Goal: Subscribe to service/newsletter

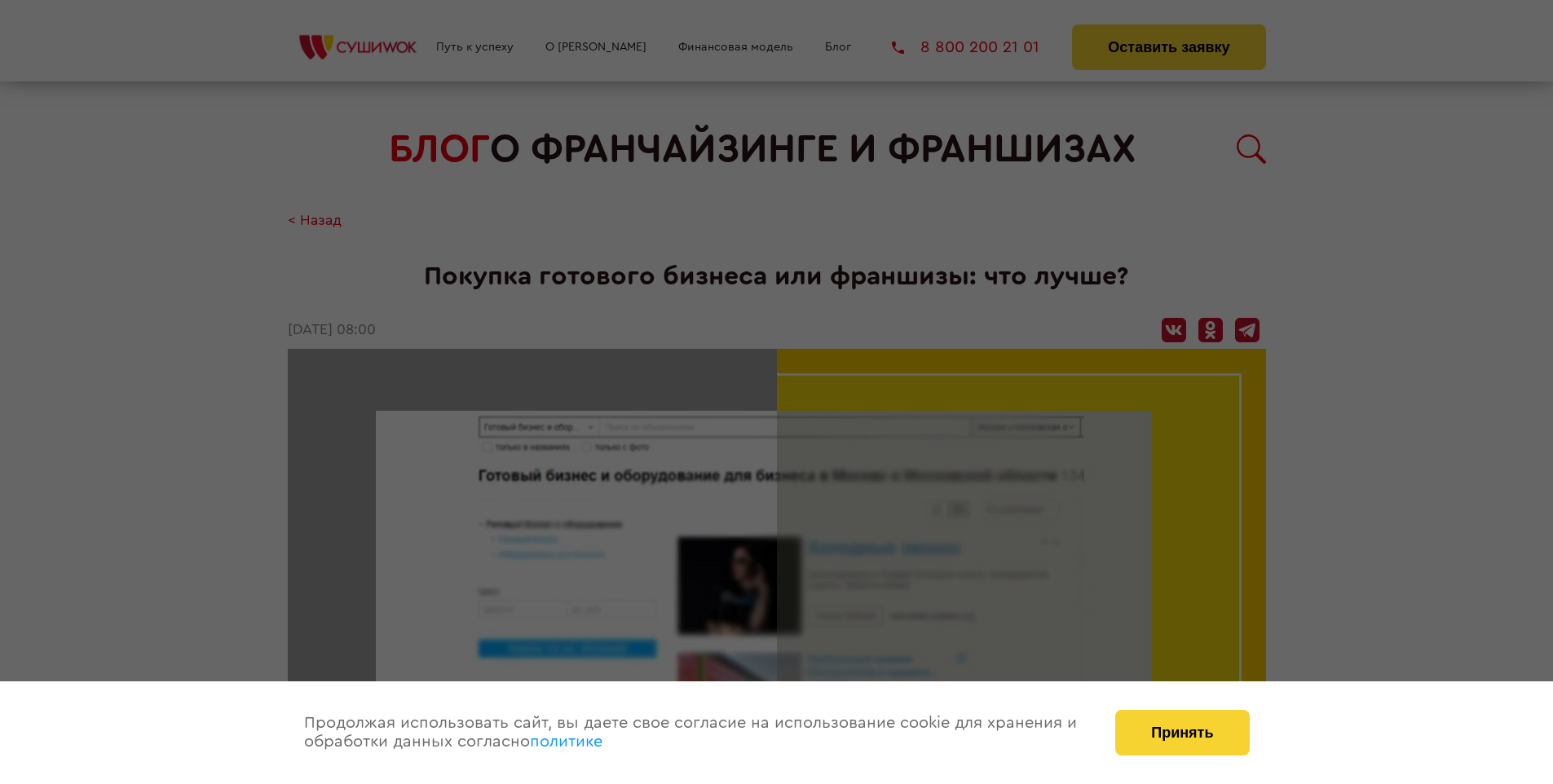
scroll to position [2046, 0]
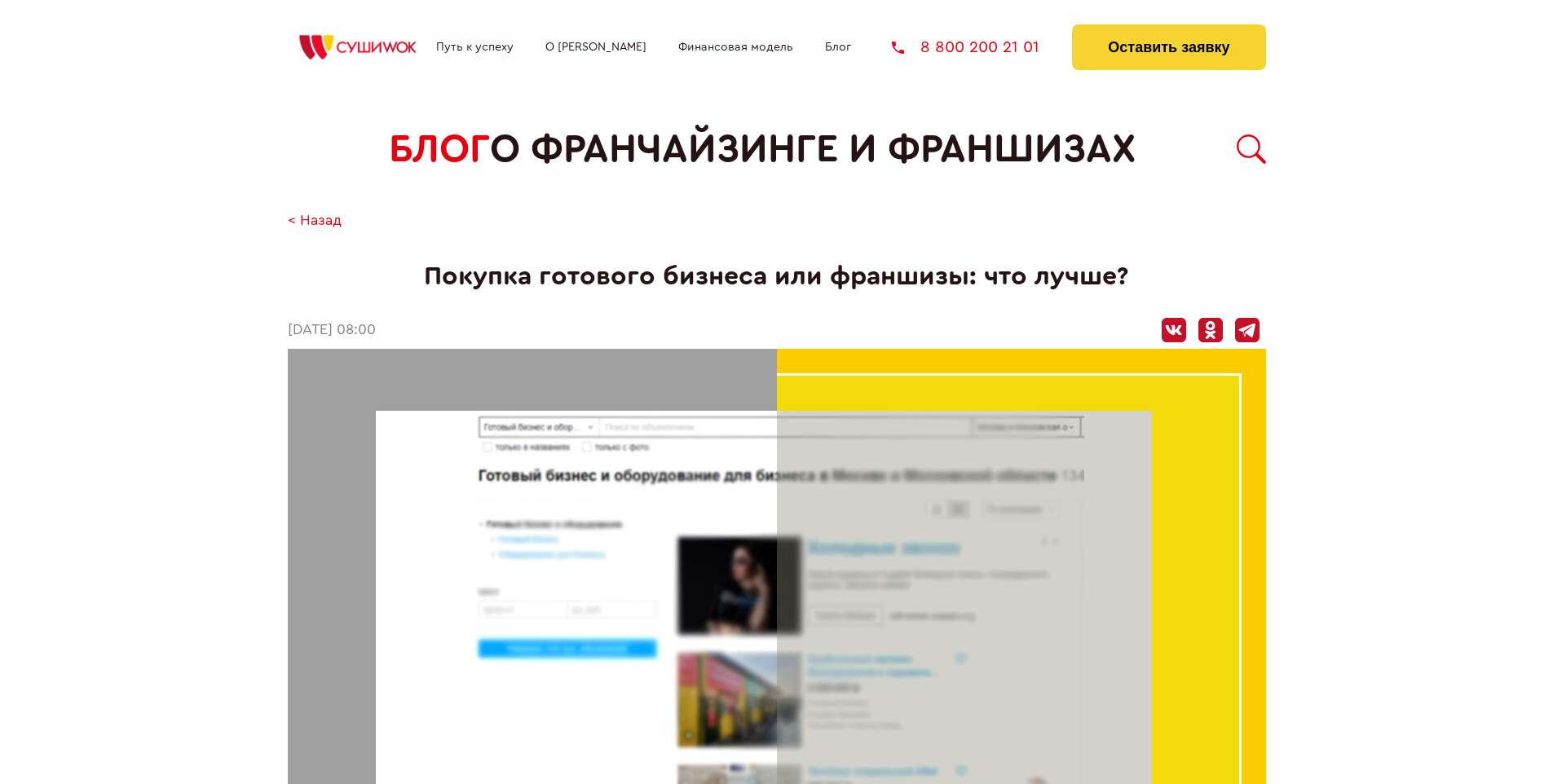
scroll to position [2046, 0]
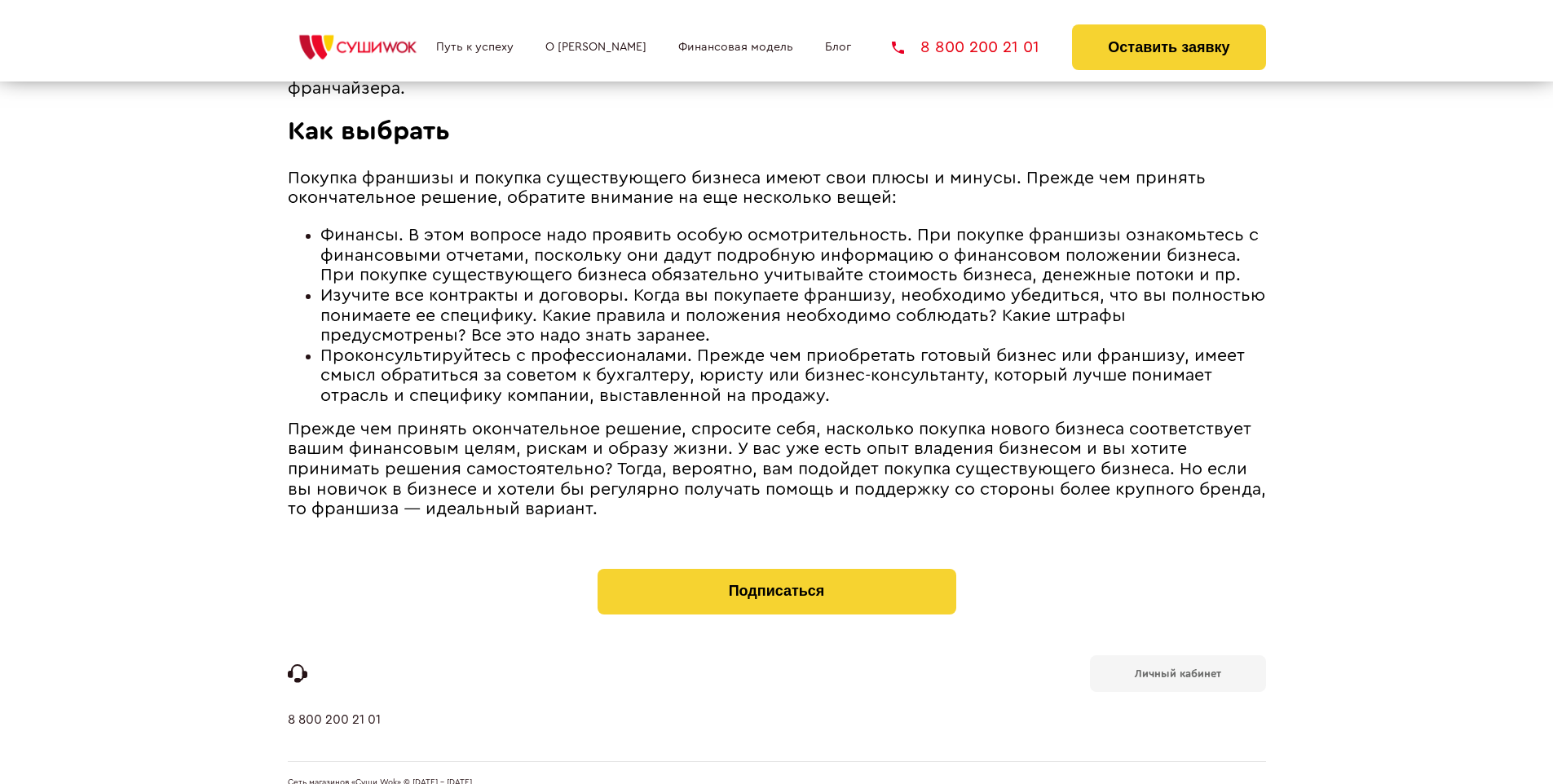
click at [1177, 668] on b "Личный кабинет" at bounding box center [1178, 673] width 86 height 11
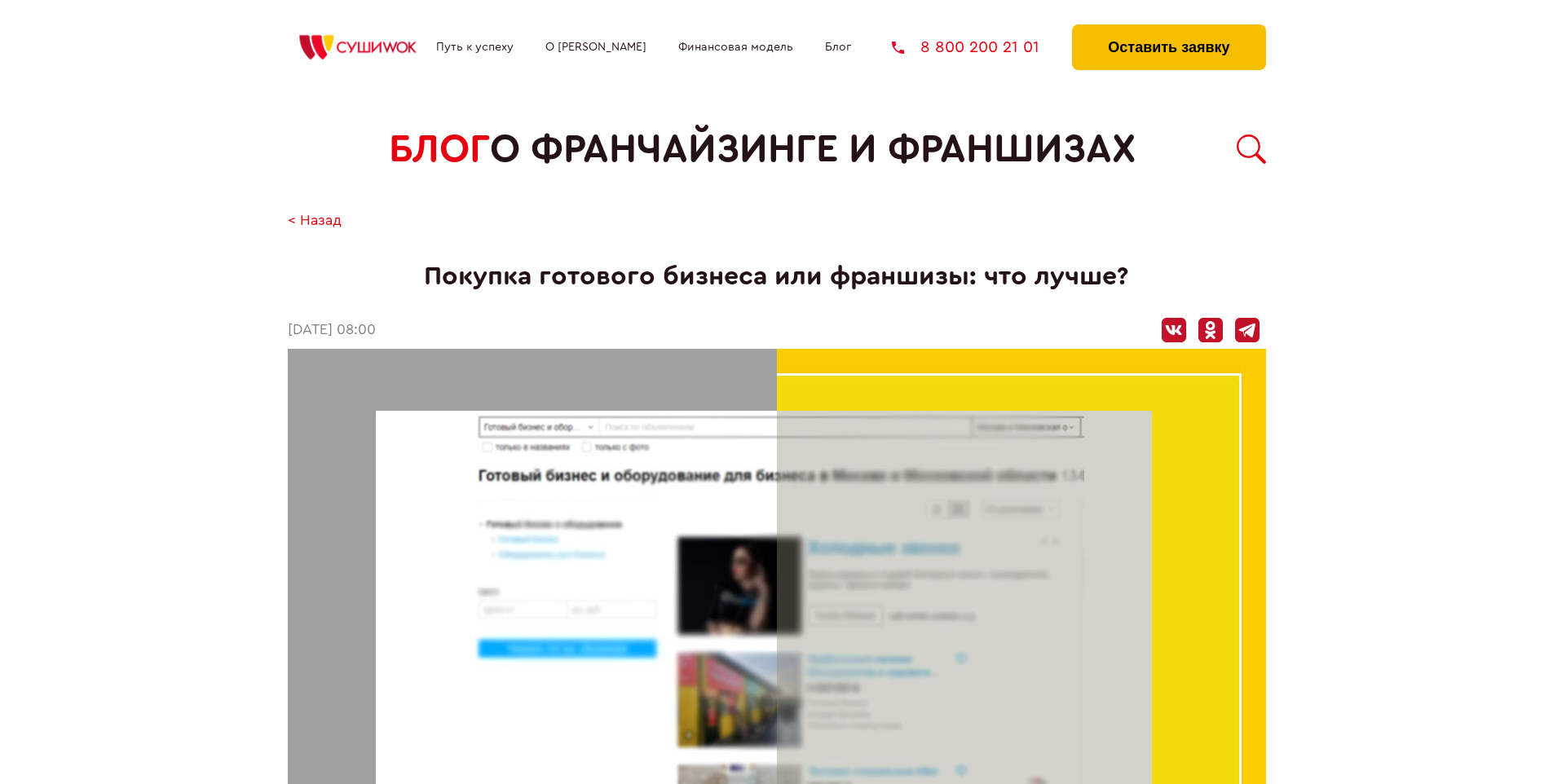
click at [1168, 28] on button "Оставить заявку" at bounding box center [1169, 47] width 193 height 46
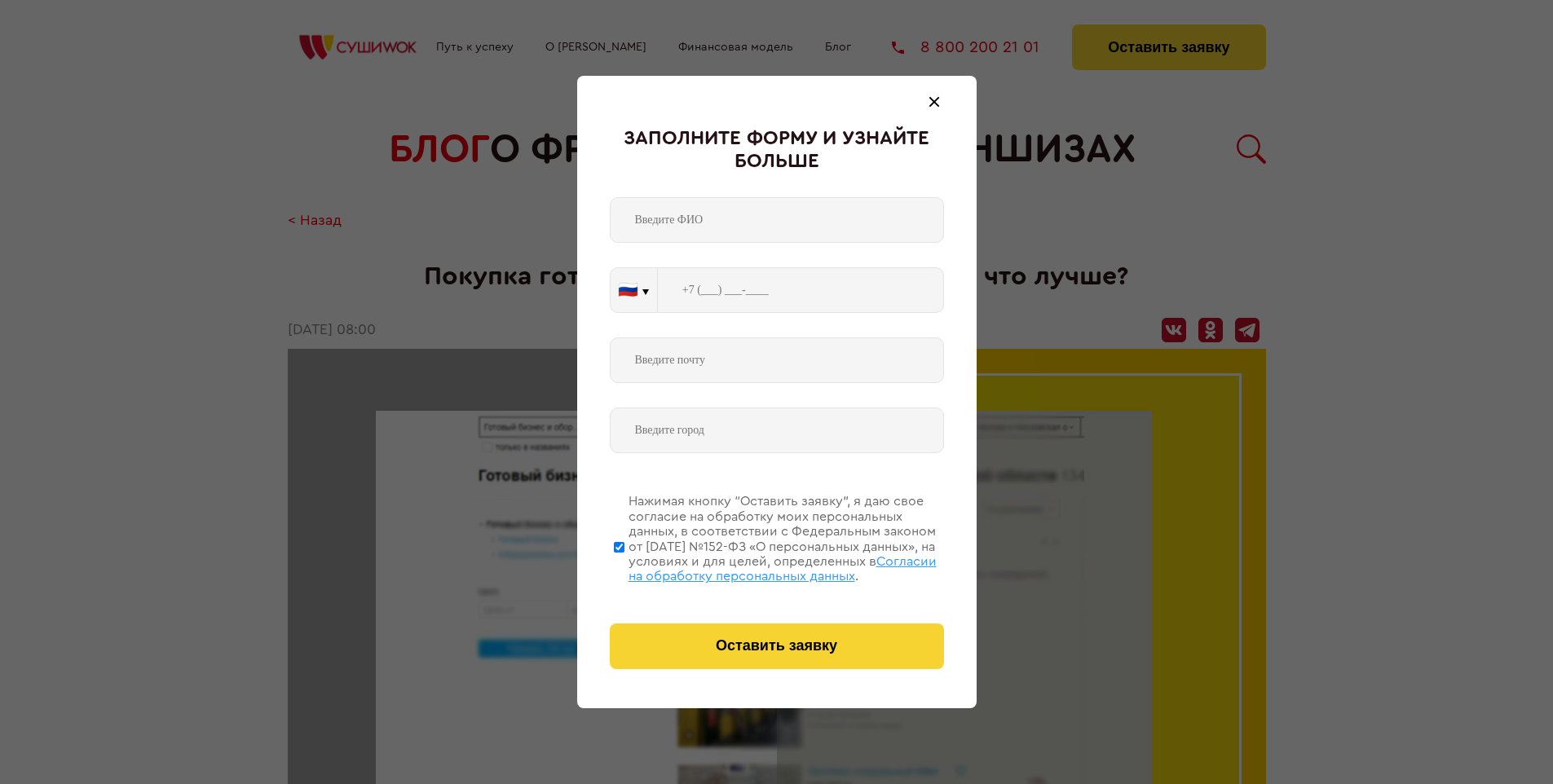
click at [755, 566] on span "Согласии на обработку персональных данных" at bounding box center [783, 569] width 308 height 28
click at [625, 566] on input "Нажимая кнопку “Оставить заявку”, я даю свое согласие на обработку моих персона…" at bounding box center [619, 547] width 11 height 131
checkbox input "false"
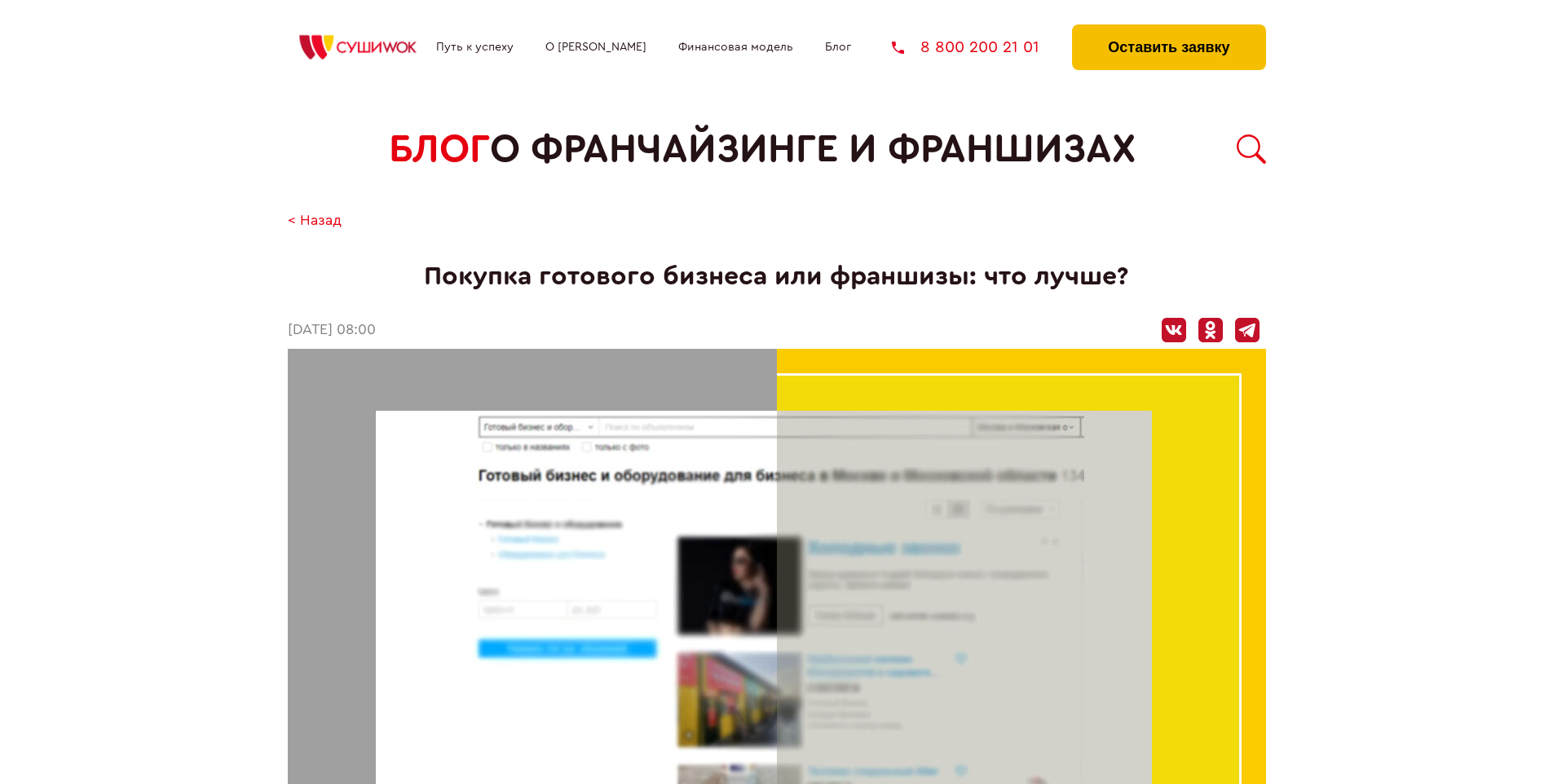
click at [1168, 28] on button "Оставить заявку" at bounding box center [1169, 47] width 193 height 46
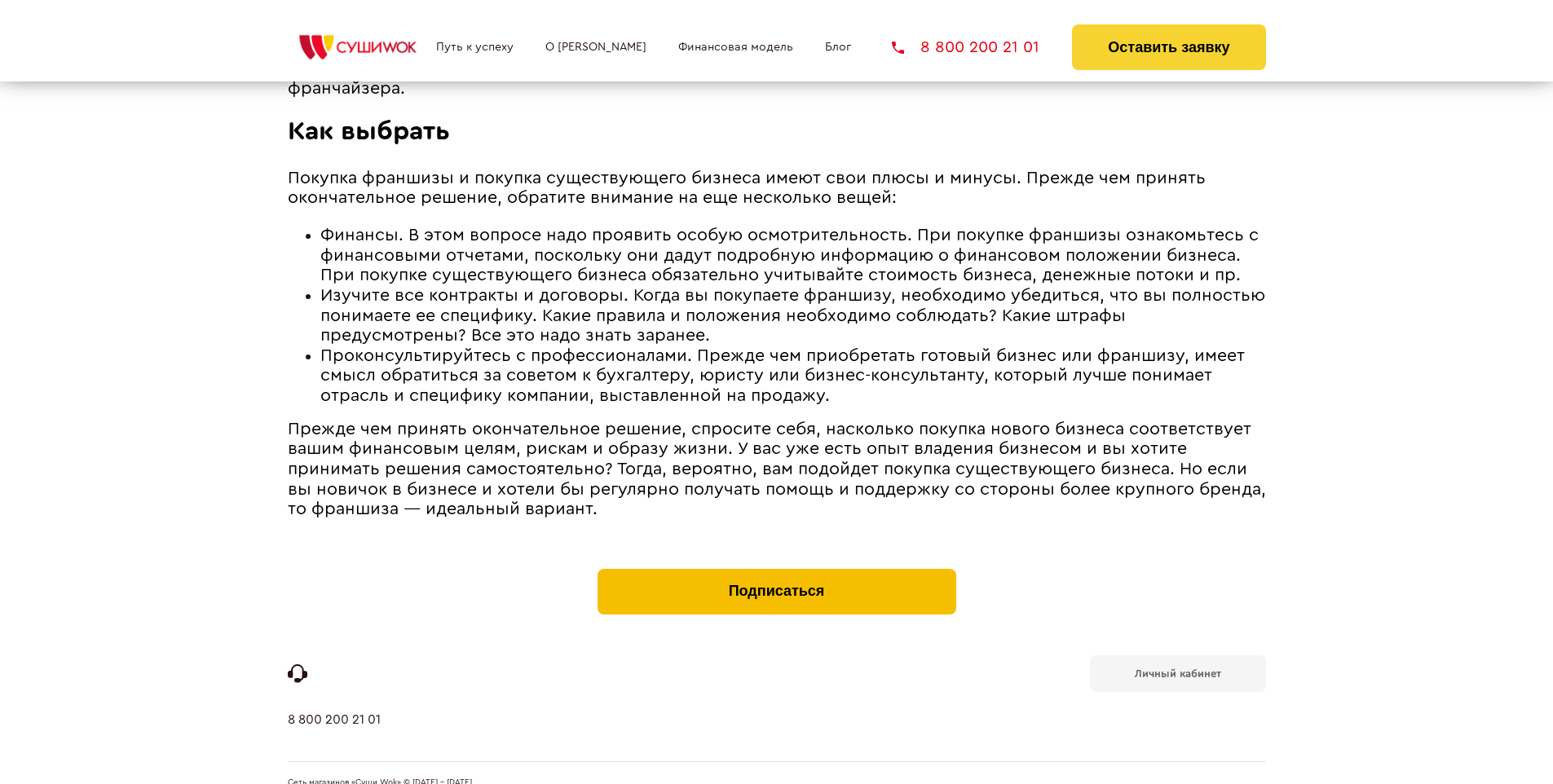
click at [776, 569] on button "Подписаться" at bounding box center [776, 592] width 358 height 46
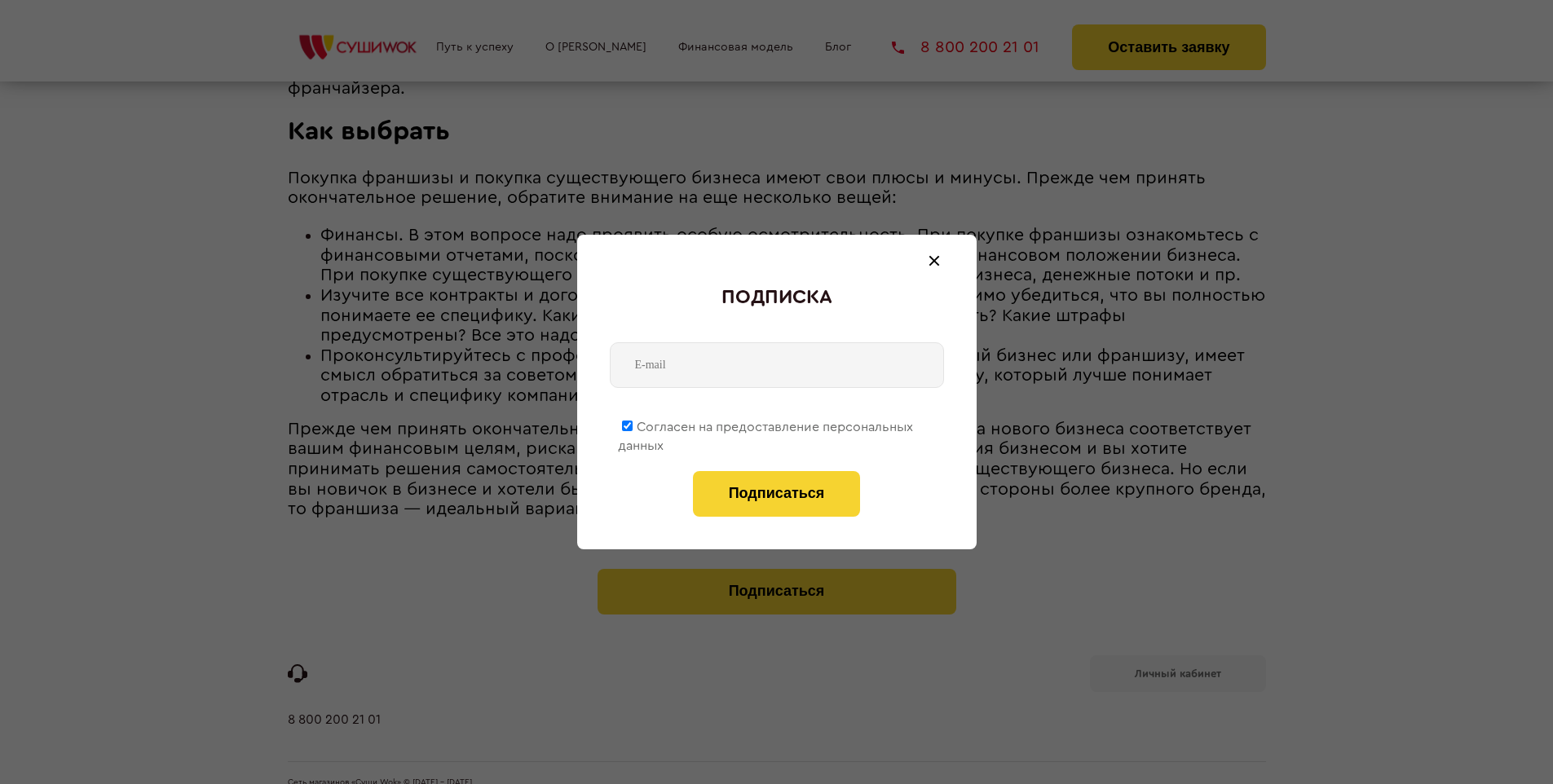
click at [767, 424] on span "Согласен на предоставление персональных данных" at bounding box center [766, 436] width 295 height 32
click at [632, 424] on input "Согласен на предоставление персональных данных" at bounding box center [627, 426] width 11 height 11
checkbox input "false"
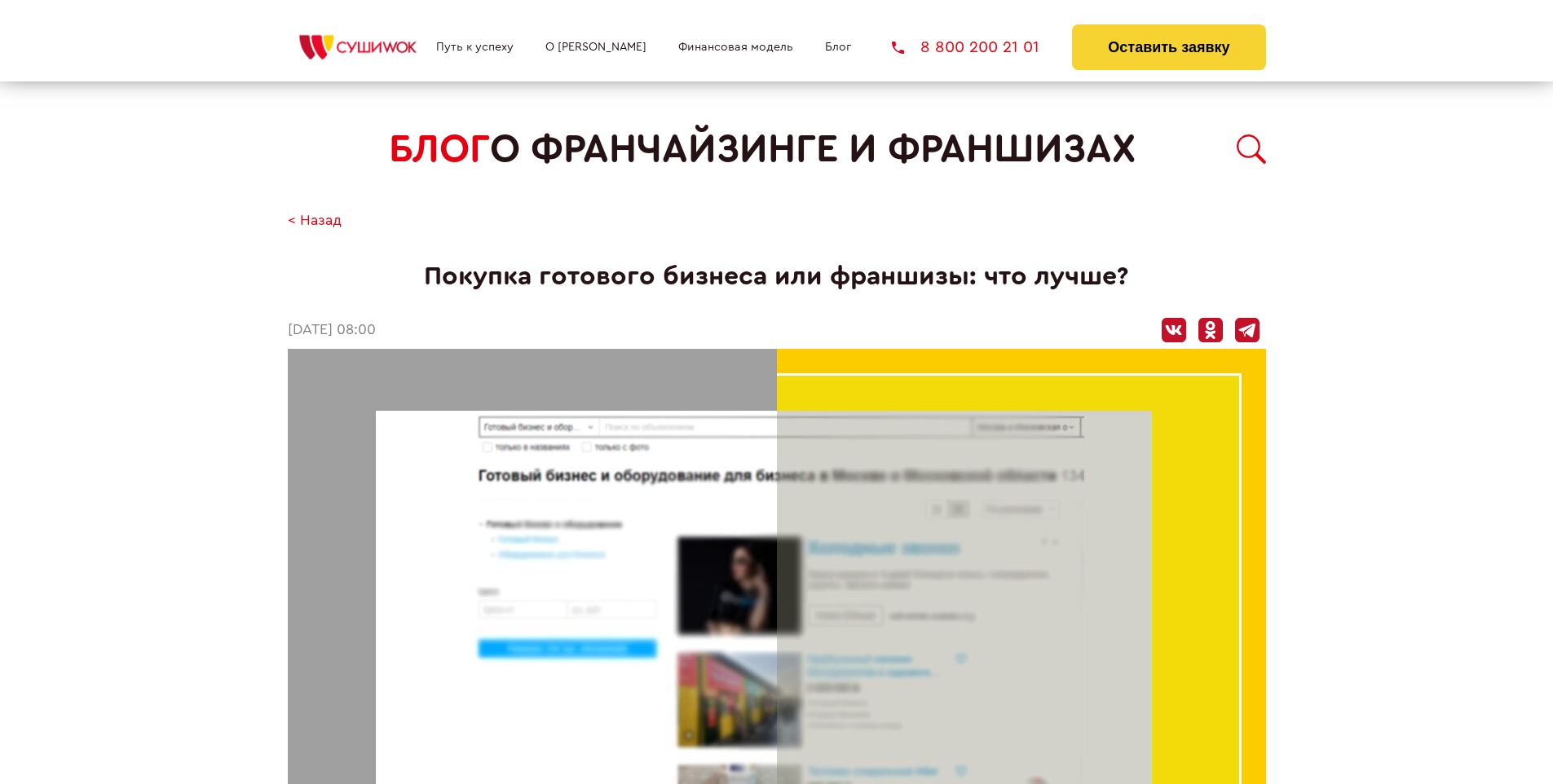
scroll to position [2046, 0]
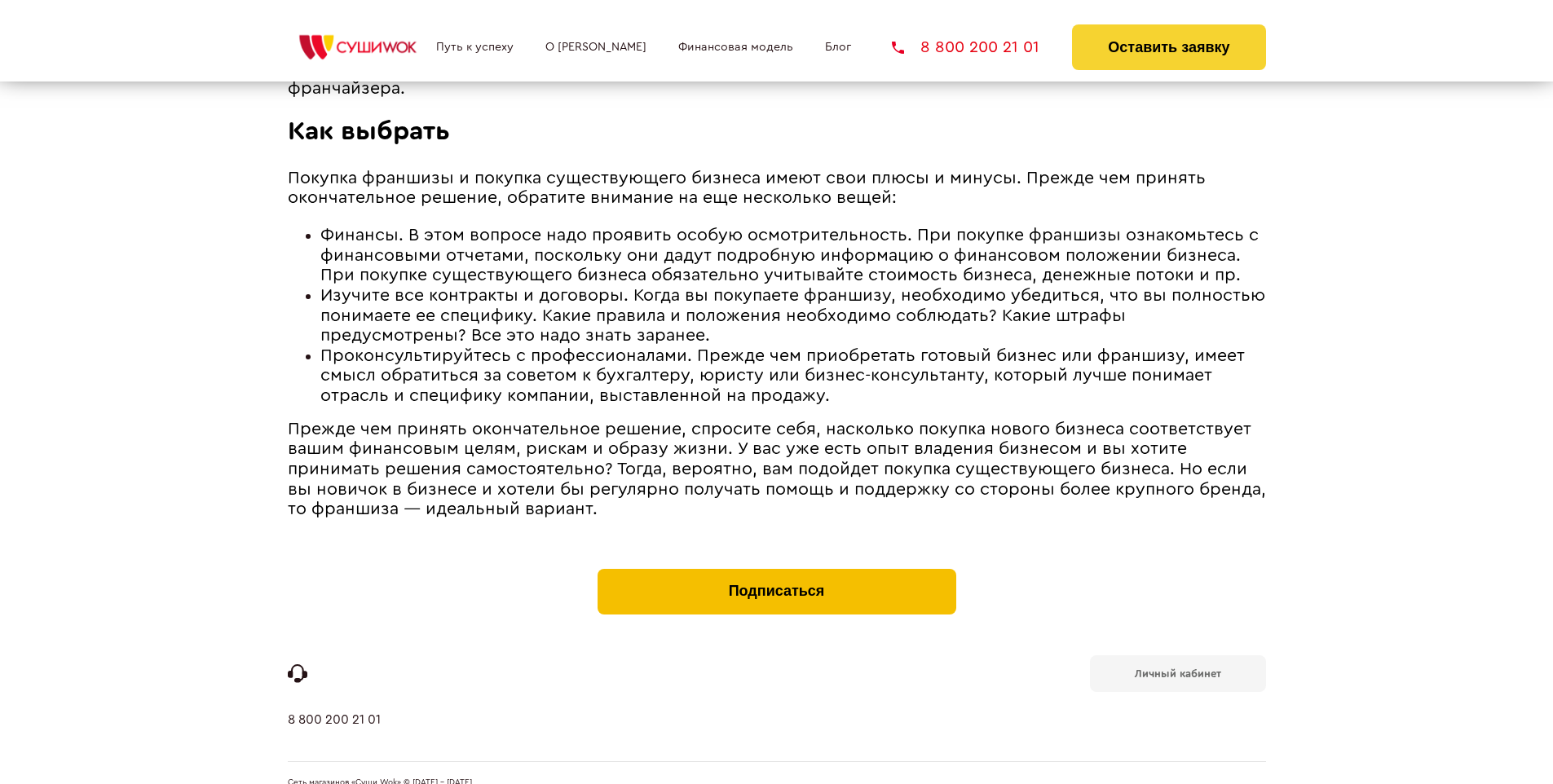
click at [776, 569] on button "Подписаться" at bounding box center [776, 592] width 358 height 46
